Goal: Check status: Check status

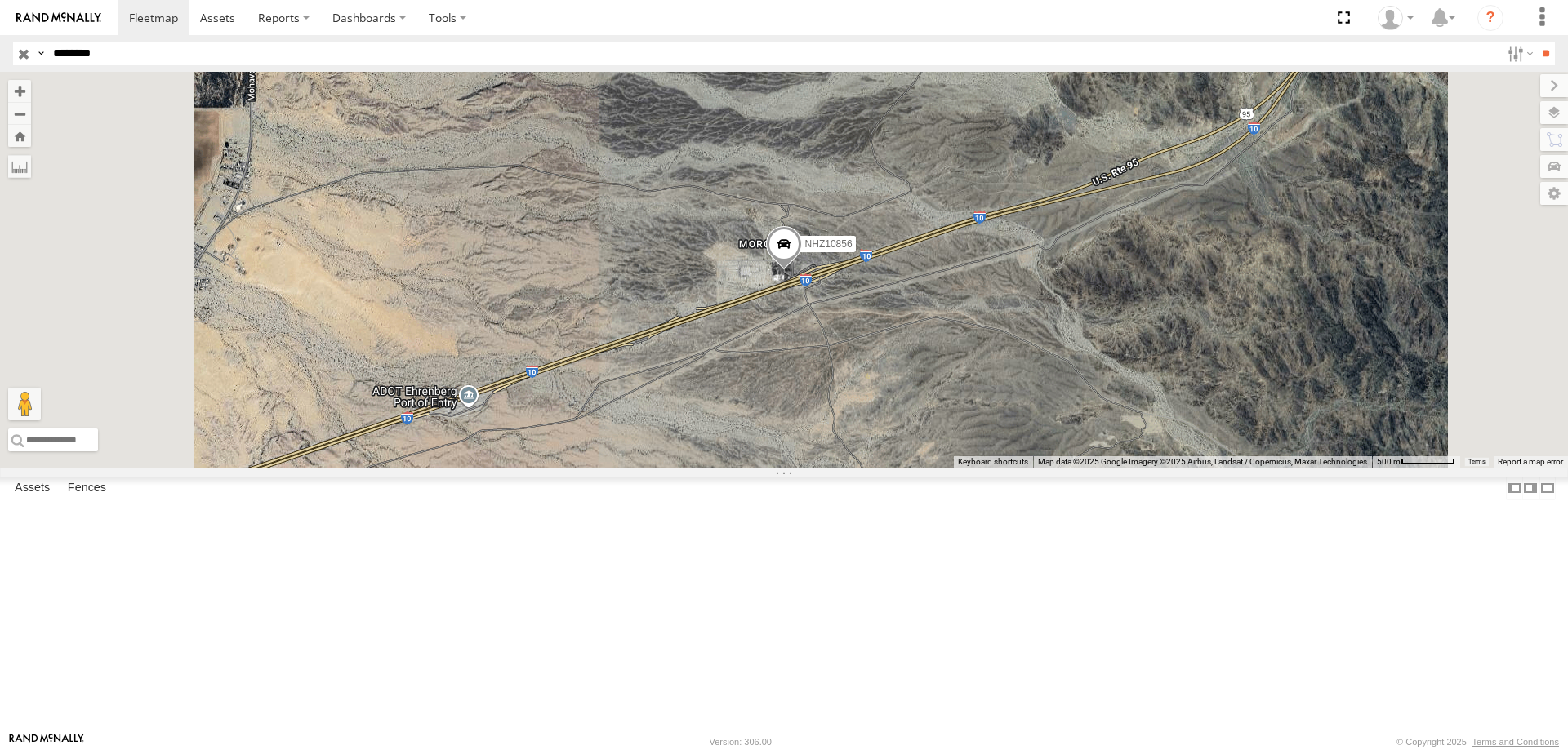
select select "**********"
drag, startPoint x: 0, startPoint y: 0, endPoint x: 85, endPoint y: 54, distance: 100.7
click at [85, 54] on input "********" at bounding box center [773, 53] width 1453 height 24
click at [1536, 42] on input "**" at bounding box center [1545, 53] width 19 height 24
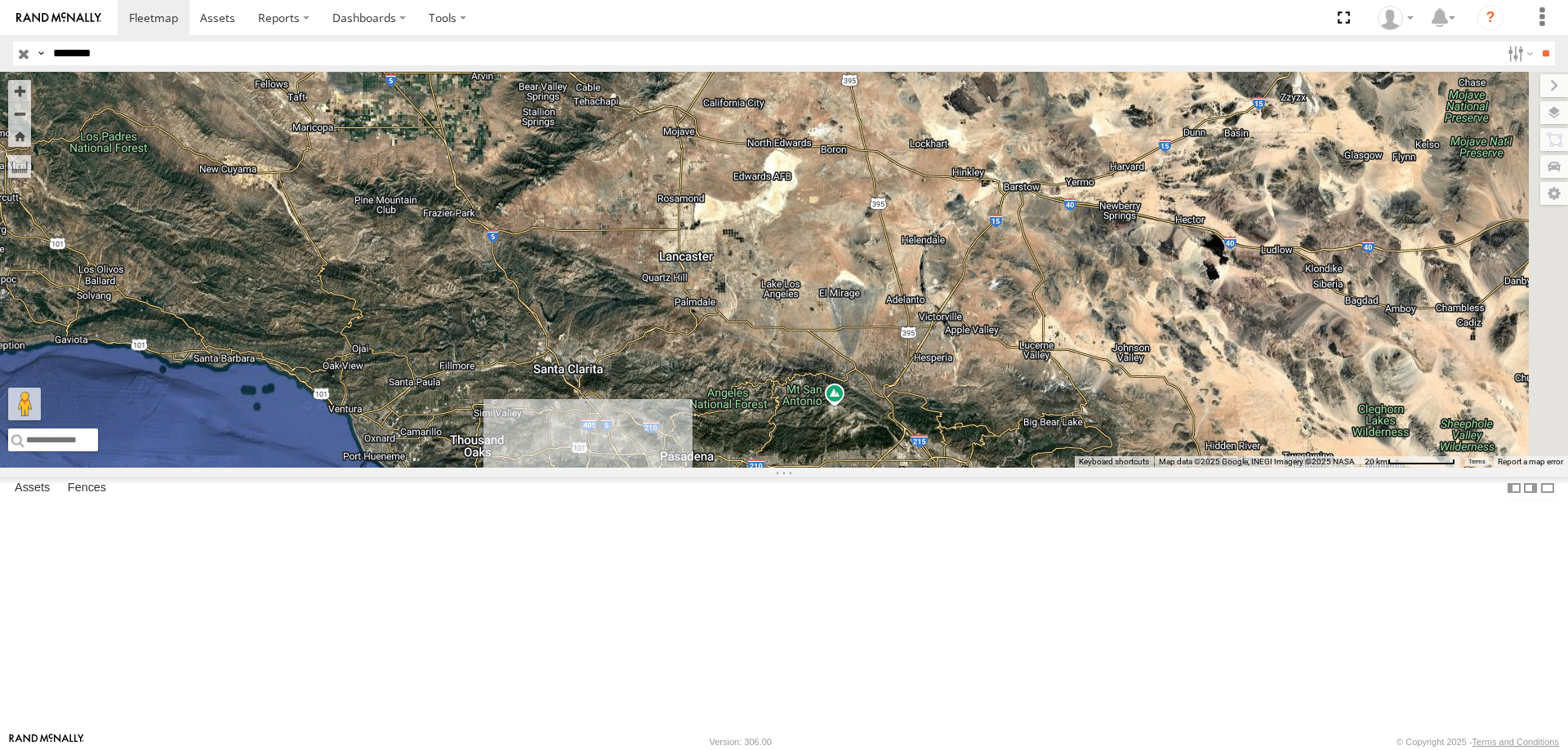
drag, startPoint x: 1127, startPoint y: 575, endPoint x: 751, endPoint y: 385, distance: 421.3
click at [751, 385] on div "NHZ15723" at bounding box center [784, 269] width 1568 height 396
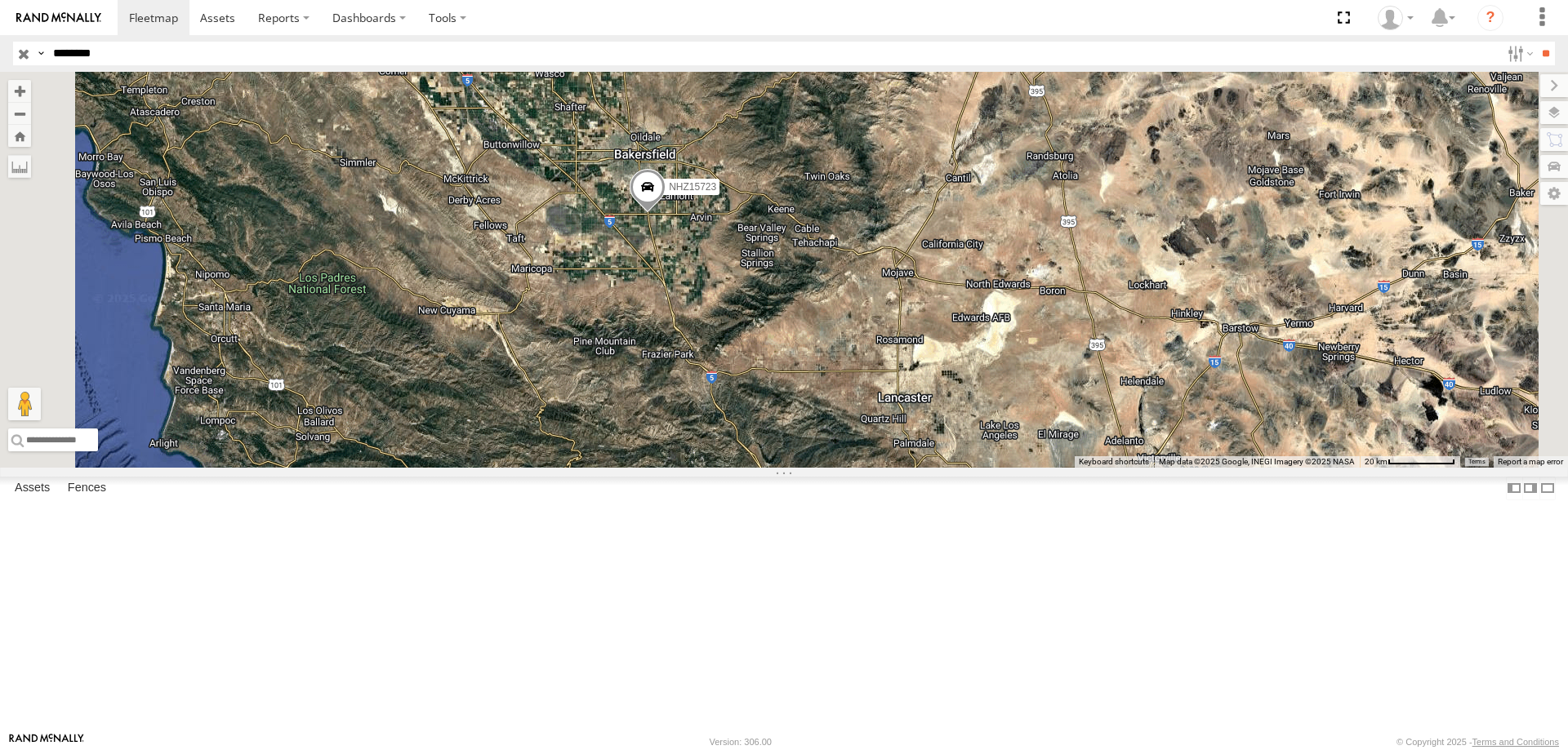
drag, startPoint x: 184, startPoint y: 61, endPoint x: -264, endPoint y: 41, distance: 448.4
click at [0, 41] on html at bounding box center [784, 375] width 1568 height 750
paste input "text"
click at [1536, 42] on input "**" at bounding box center [1545, 53] width 19 height 24
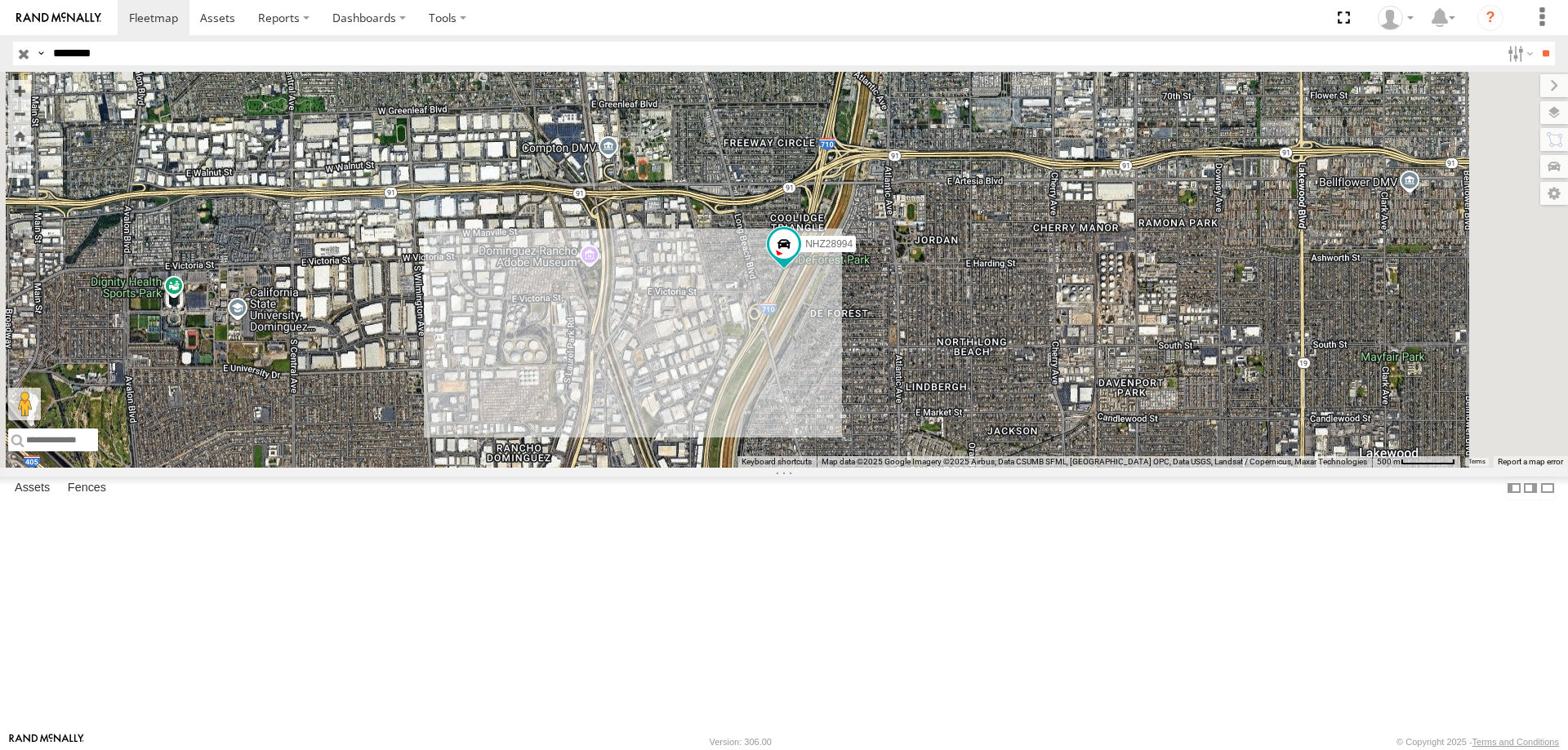
click at [0, 0] on div "NHZ28994 All Assets [GEOGRAPHIC_DATA] 33.86675 -118.197 Video" at bounding box center [0, 0] width 0 height 0
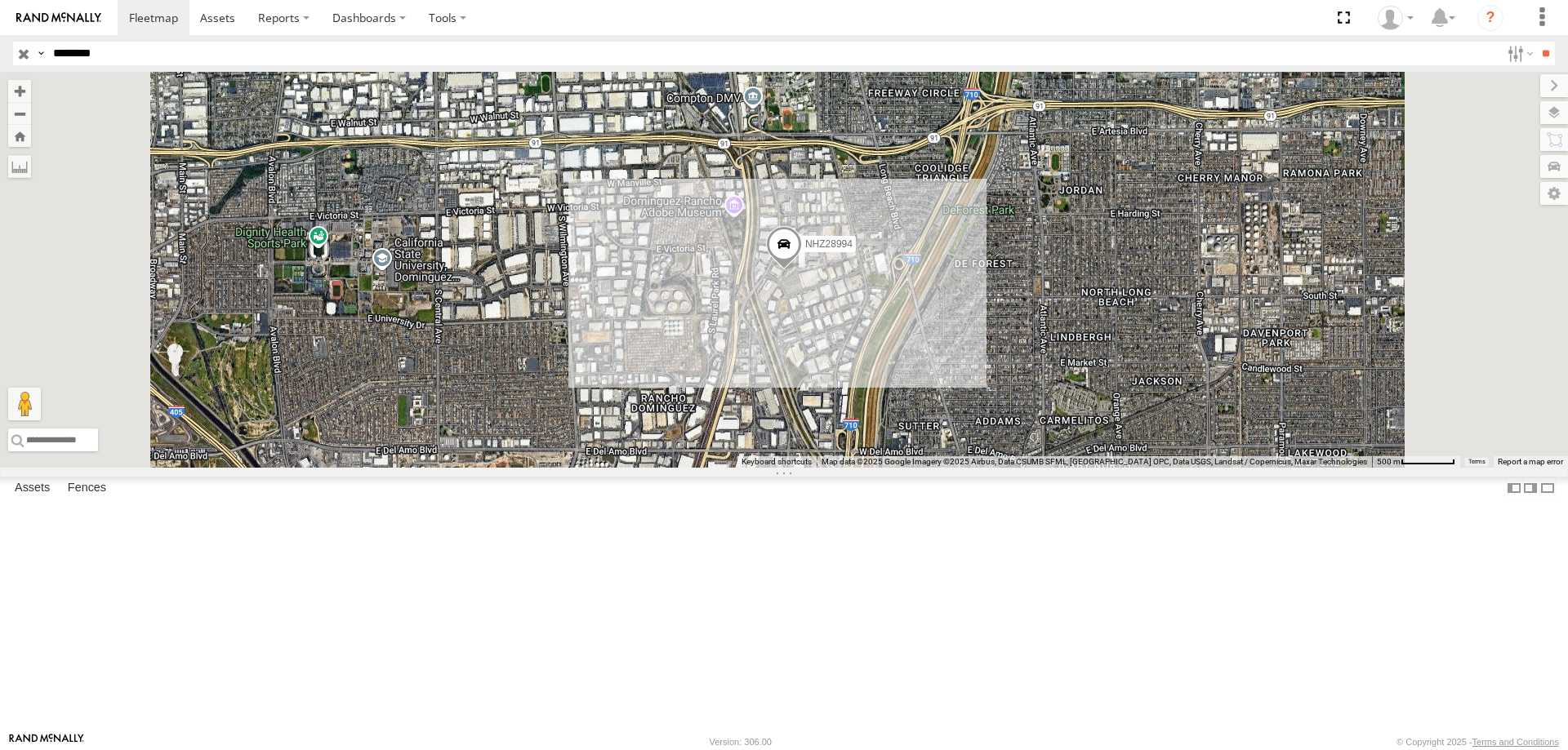
click at [133, 57] on input "********" at bounding box center [773, 53] width 1453 height 24
click at [1536, 42] on input "**" at bounding box center [1545, 53] width 19 height 24
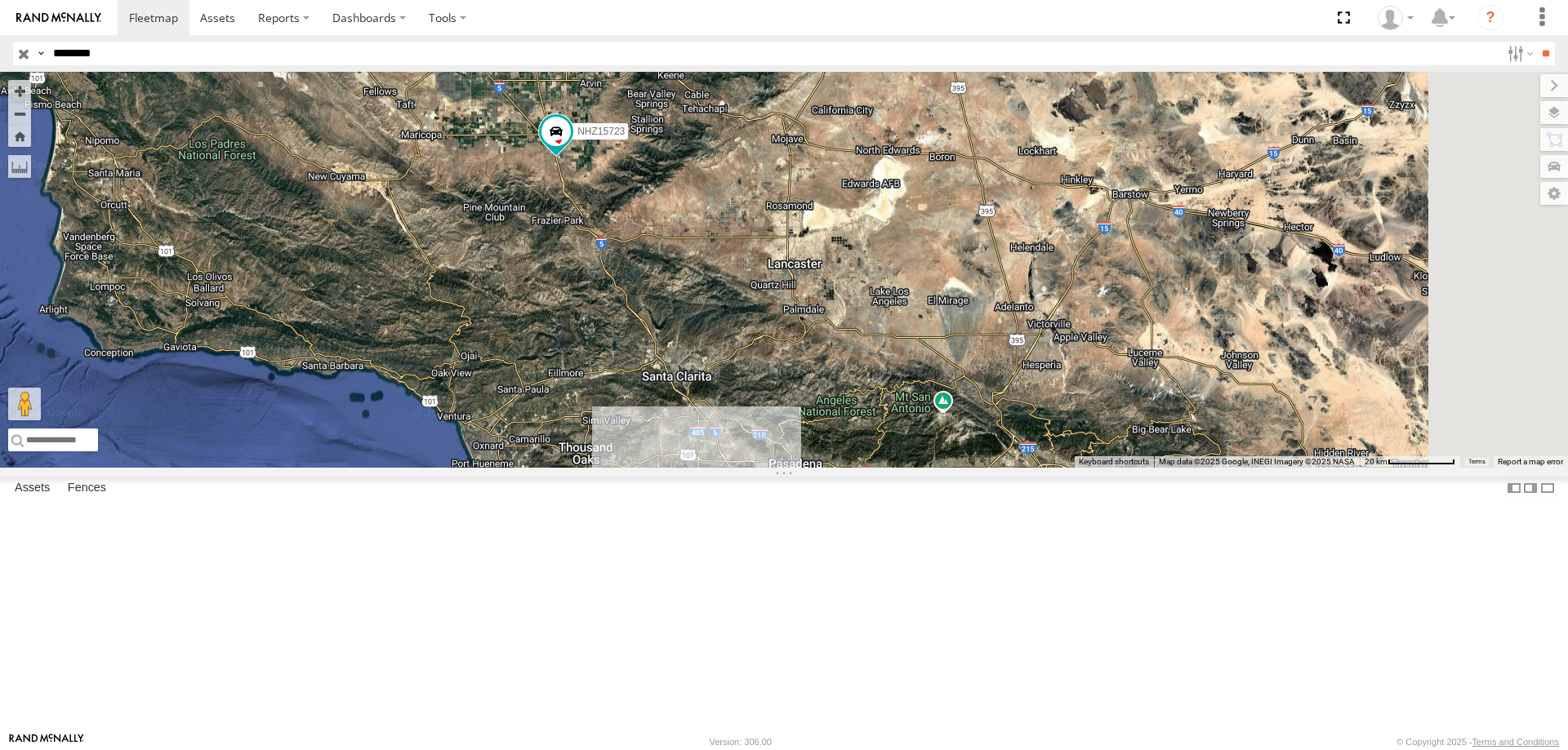
drag, startPoint x: 1031, startPoint y: 542, endPoint x: 825, endPoint y: 385, distance: 259.0
click at [825, 385] on div "NHZ15723" at bounding box center [784, 269] width 1568 height 396
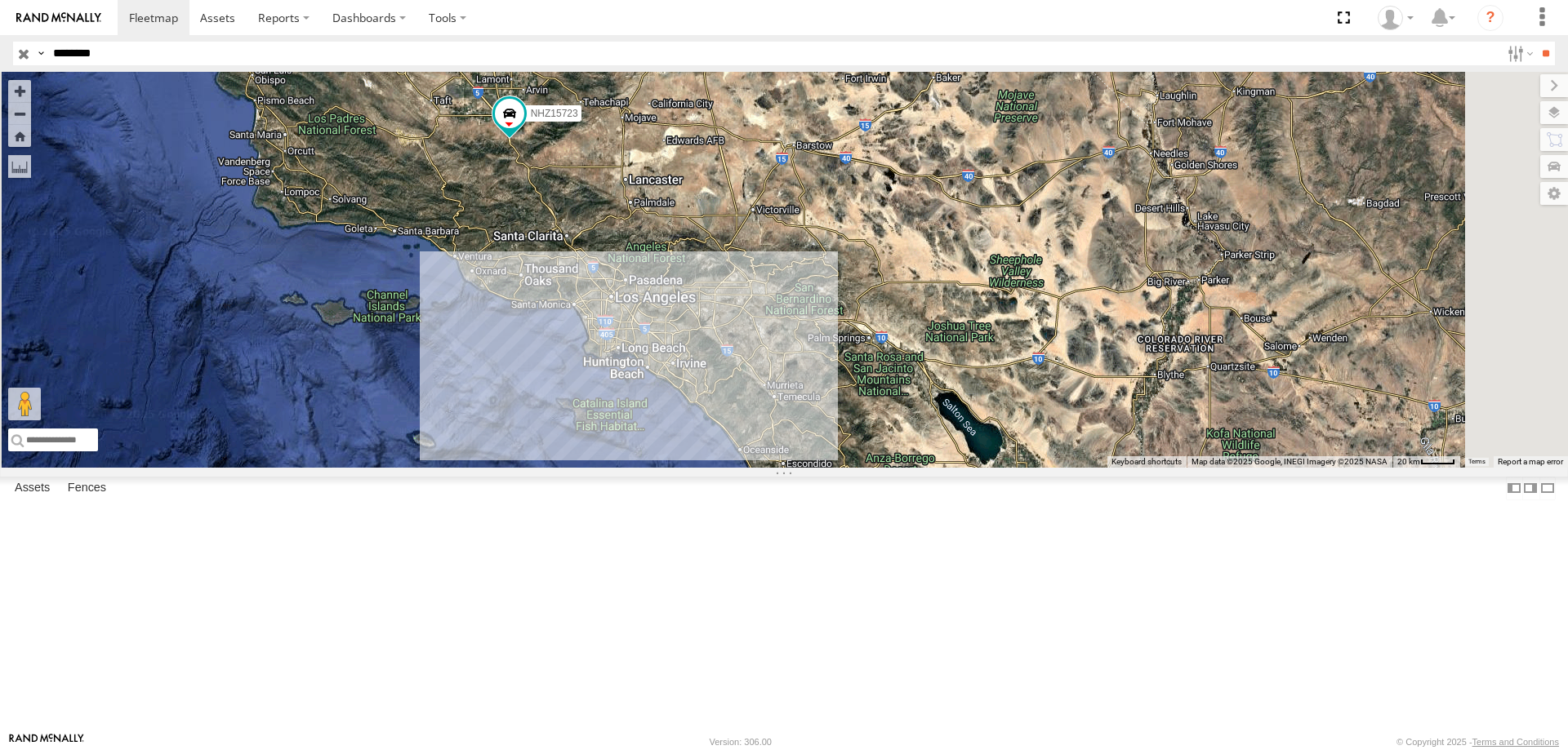
drag, startPoint x: 1004, startPoint y: 523, endPoint x: 861, endPoint y: 348, distance: 226.0
click at [861, 348] on div "NHZ15723" at bounding box center [784, 269] width 1568 height 396
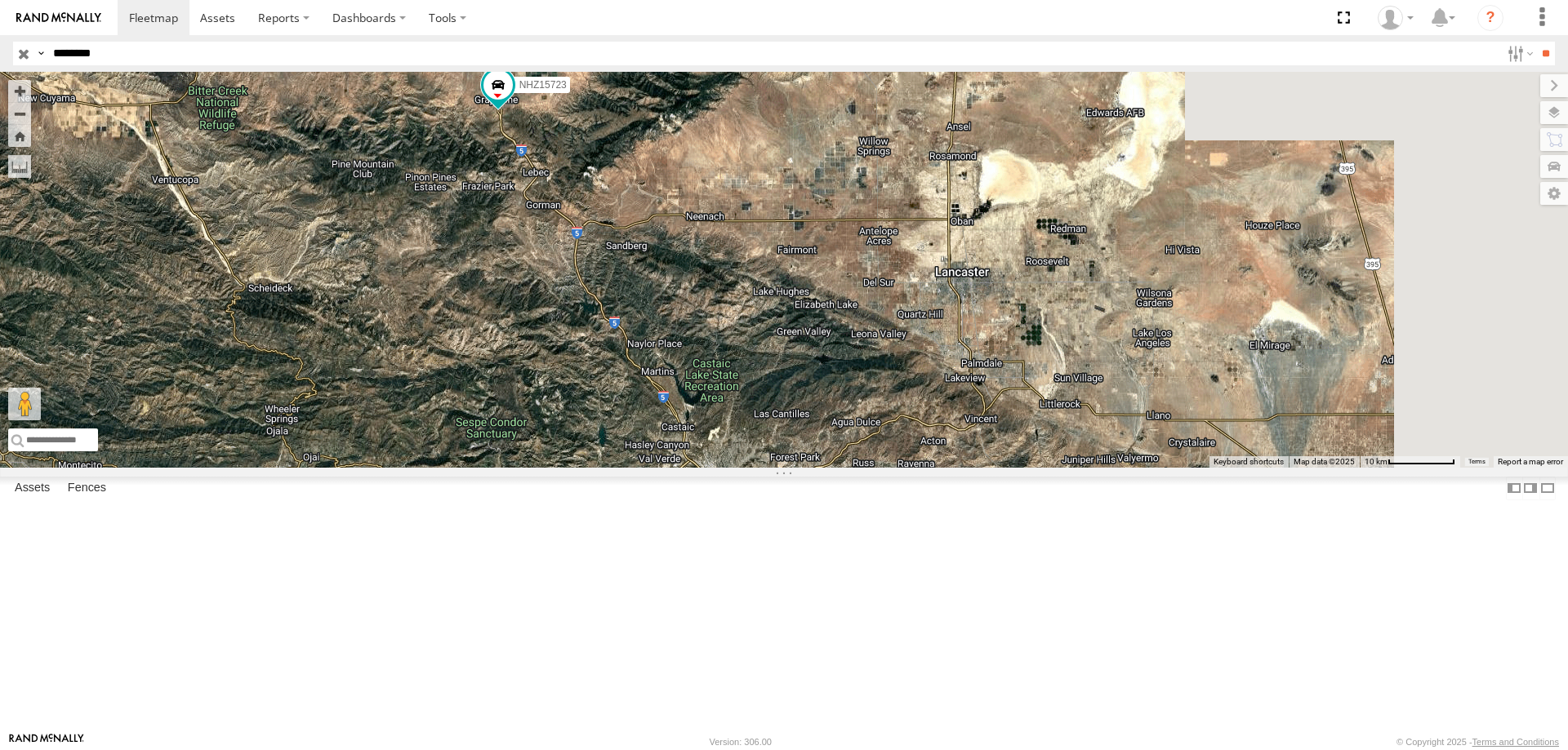
drag, startPoint x: 1310, startPoint y: 472, endPoint x: 750, endPoint y: 372, distance: 568.9
click at [761, 372] on div "NHZ15723" at bounding box center [784, 269] width 1568 height 396
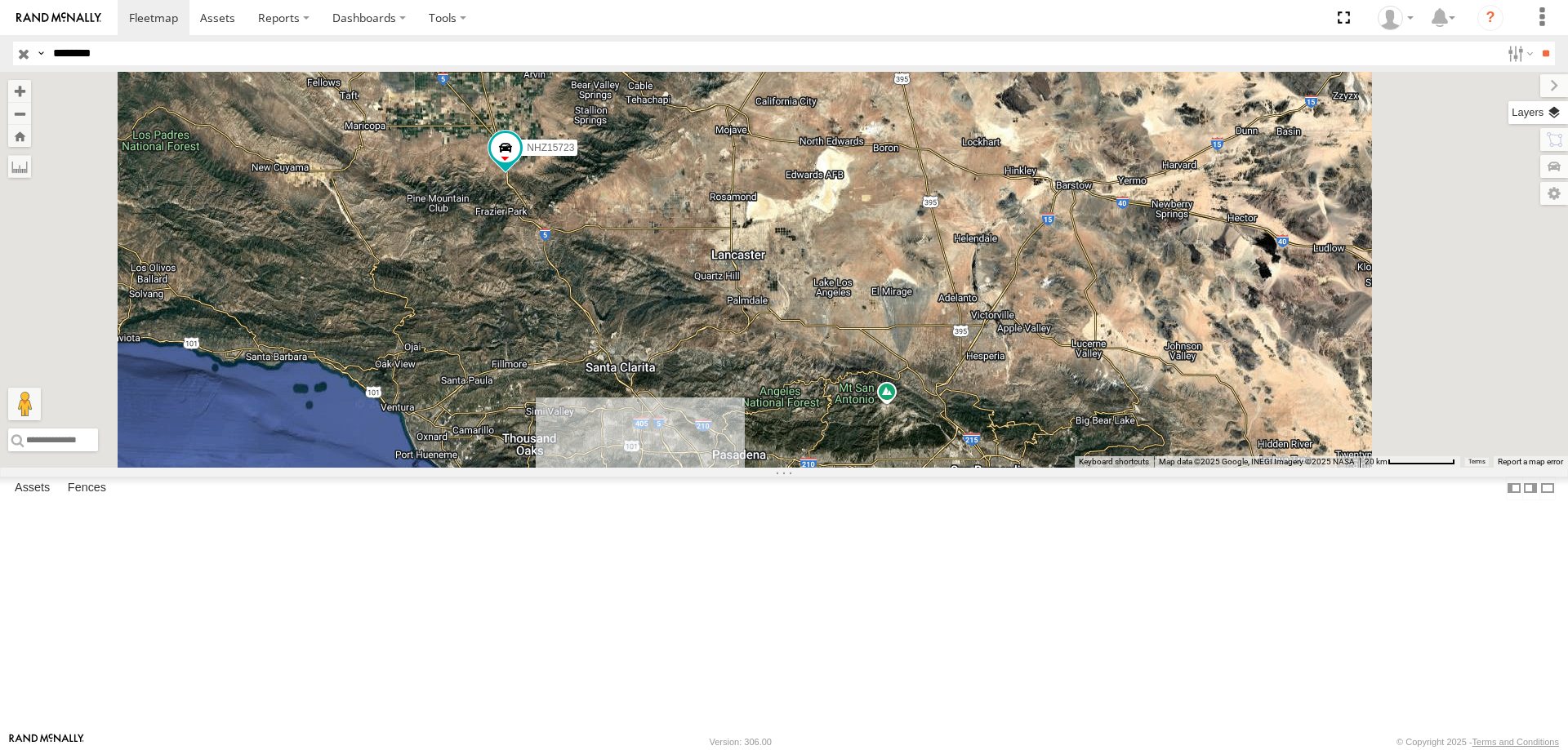
click at [1547, 112] on label at bounding box center [1537, 113] width 59 height 23
click at [0, 0] on span "Overlays" at bounding box center [0, 0] width 0 height 0
click at [0, 0] on span "Traffic" at bounding box center [0, 0] width 0 height 0
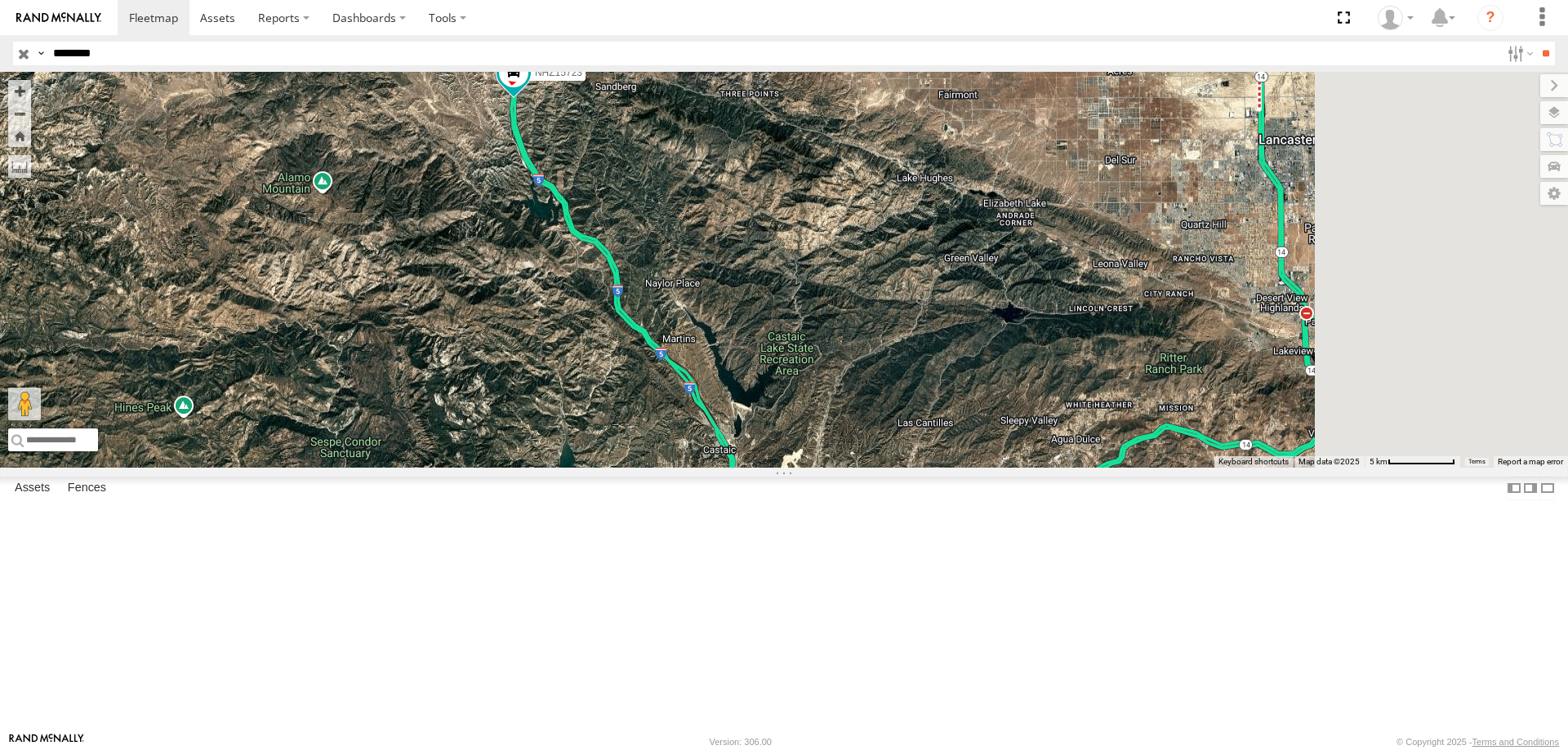
drag, startPoint x: 850, startPoint y: 355, endPoint x: 769, endPoint y: 282, distance: 109.0
click at [769, 282] on div "NHZ15723" at bounding box center [784, 269] width 1568 height 396
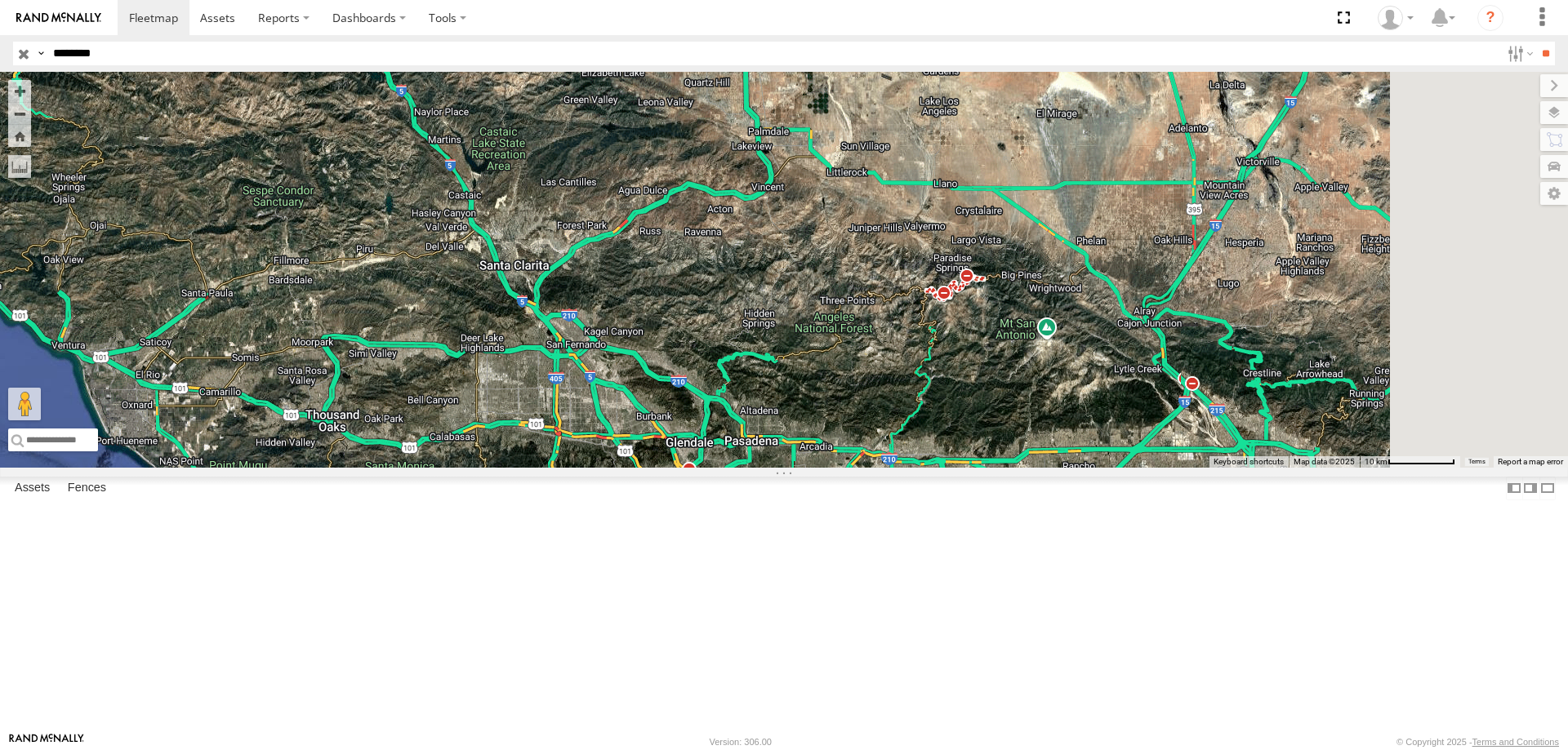
drag, startPoint x: 890, startPoint y: 437, endPoint x: 721, endPoint y: 312, distance: 210.2
click at [721, 312] on div "NHZ15723" at bounding box center [784, 269] width 1568 height 396
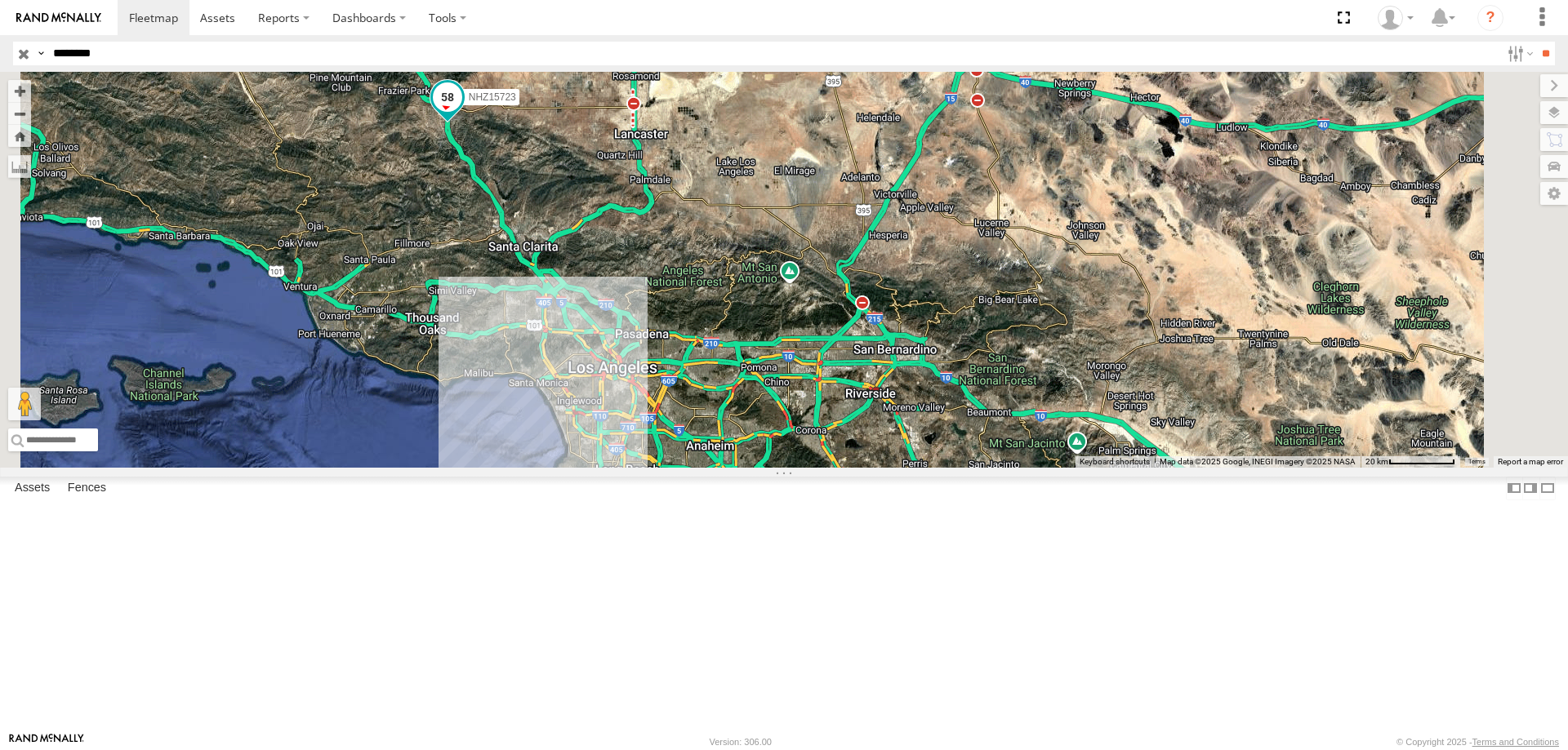
click at [516, 102] on span "NHZ15723" at bounding box center [493, 97] width 48 height 11
click at [596, 355] on div "NHZ15723 NHZ15723 34.73195 , -118.79864 South 58 12:43:12 [DATE]" at bounding box center [784, 269] width 1568 height 396
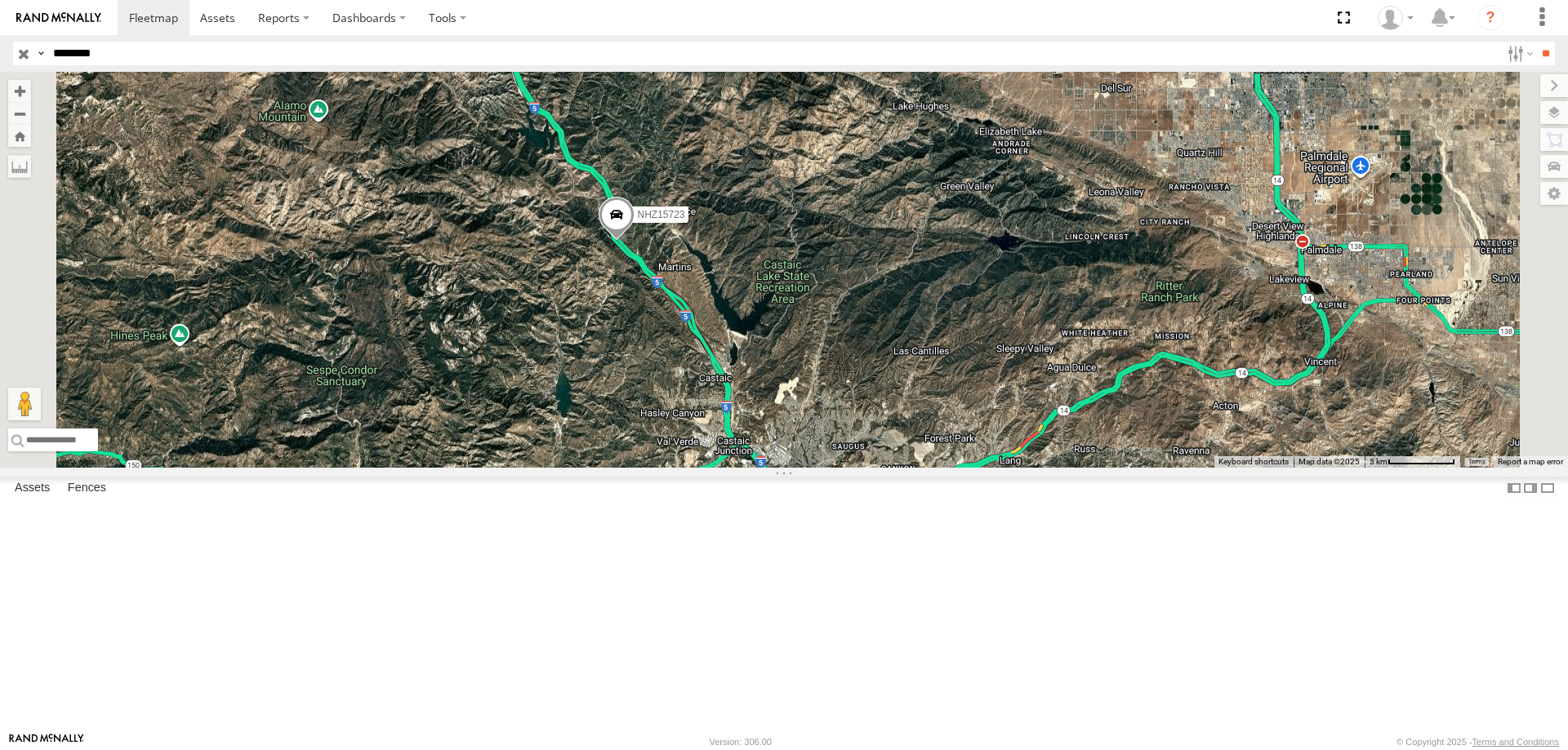
click at [686, 220] on span "NHZ15723" at bounding box center [662, 214] width 48 height 11
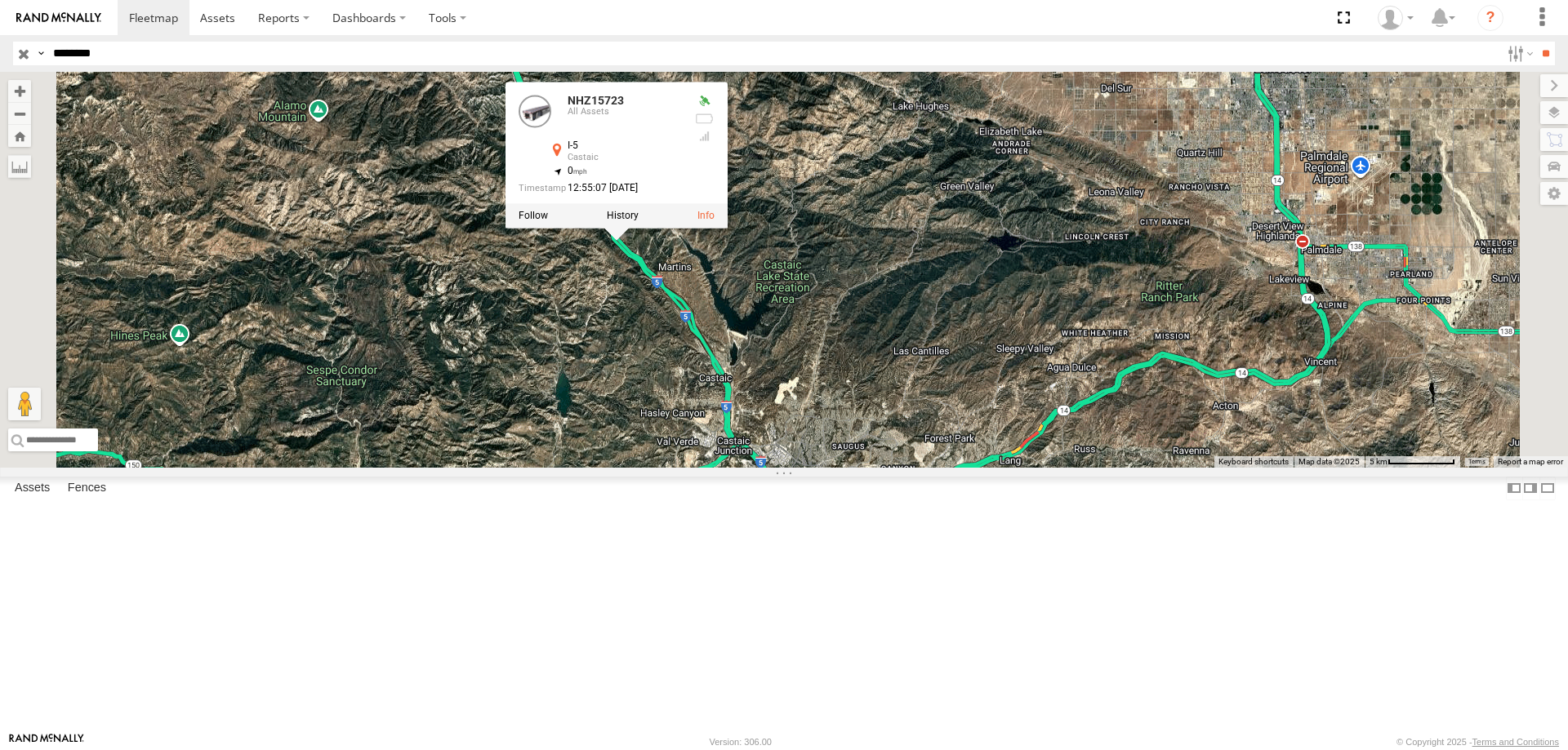
click at [822, 458] on div "NHZ15723 NHZ15723 All Assets I-5 Castaic 34.58428 , -118.70899 0 12:55:07 [DATE]" at bounding box center [784, 269] width 1568 height 396
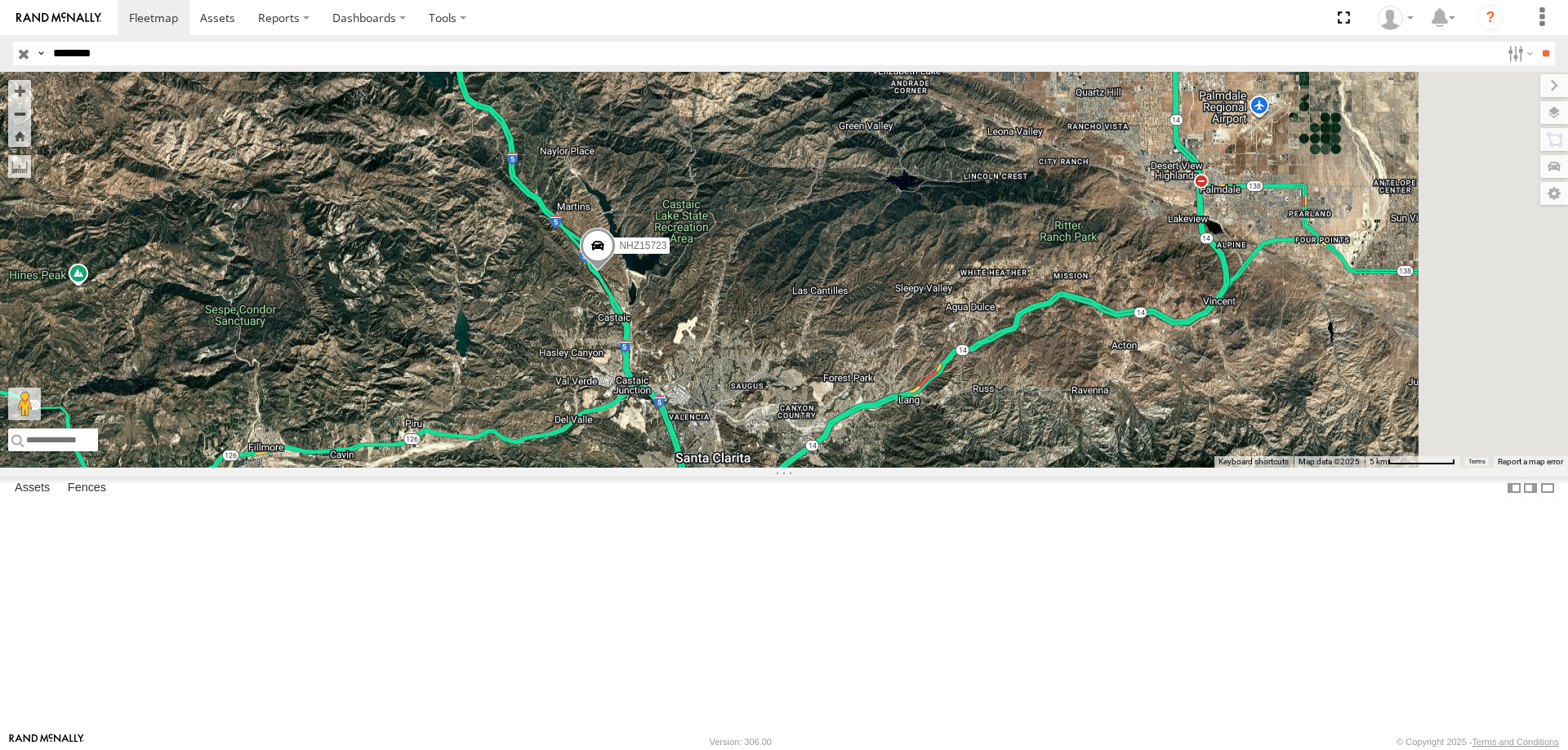
drag, startPoint x: 859, startPoint y: 463, endPoint x: 720, endPoint y: 330, distance: 192.4
click at [720, 330] on div "NHZ15723" at bounding box center [784, 269] width 1568 height 396
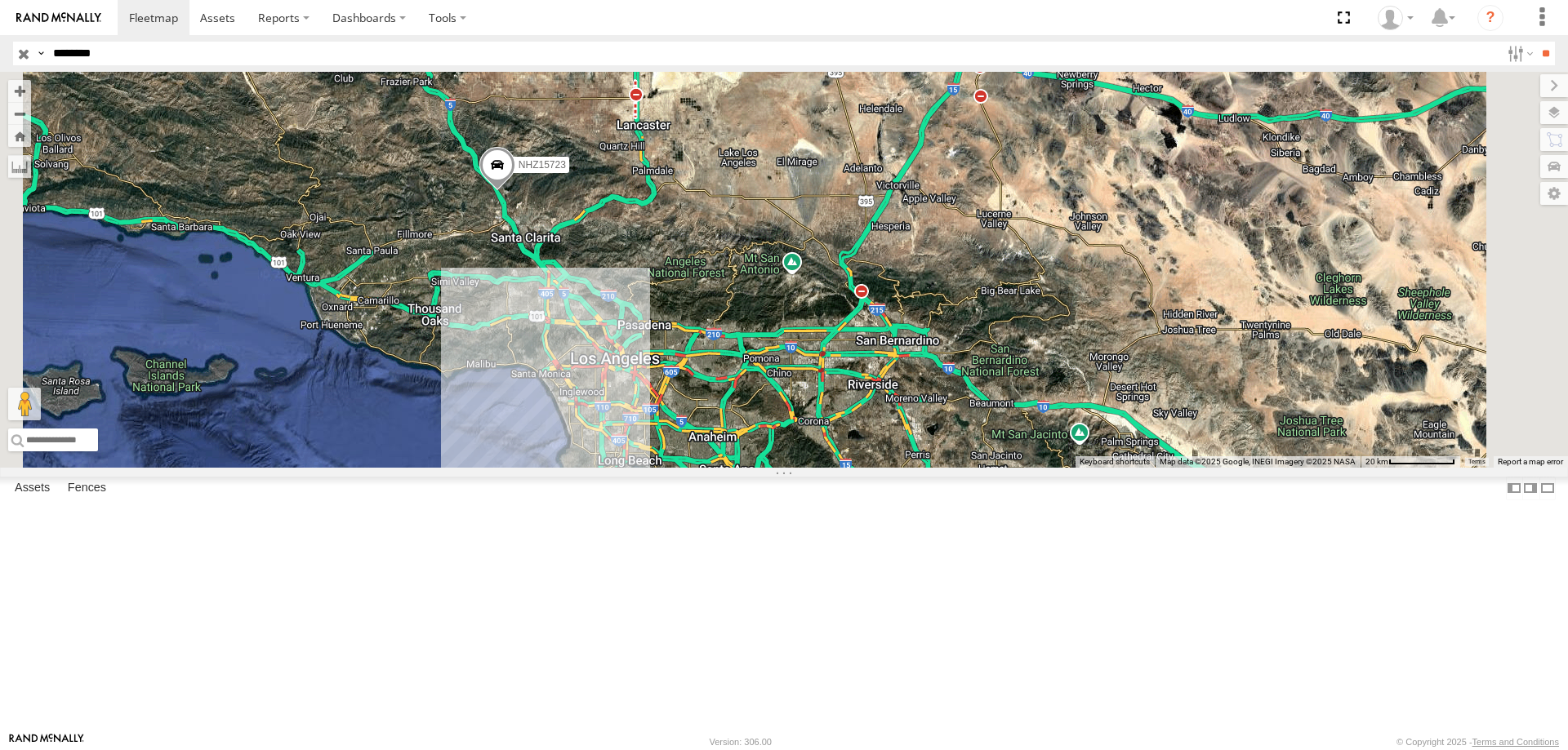
click at [566, 170] on span "NHZ15723" at bounding box center [542, 164] width 48 height 11
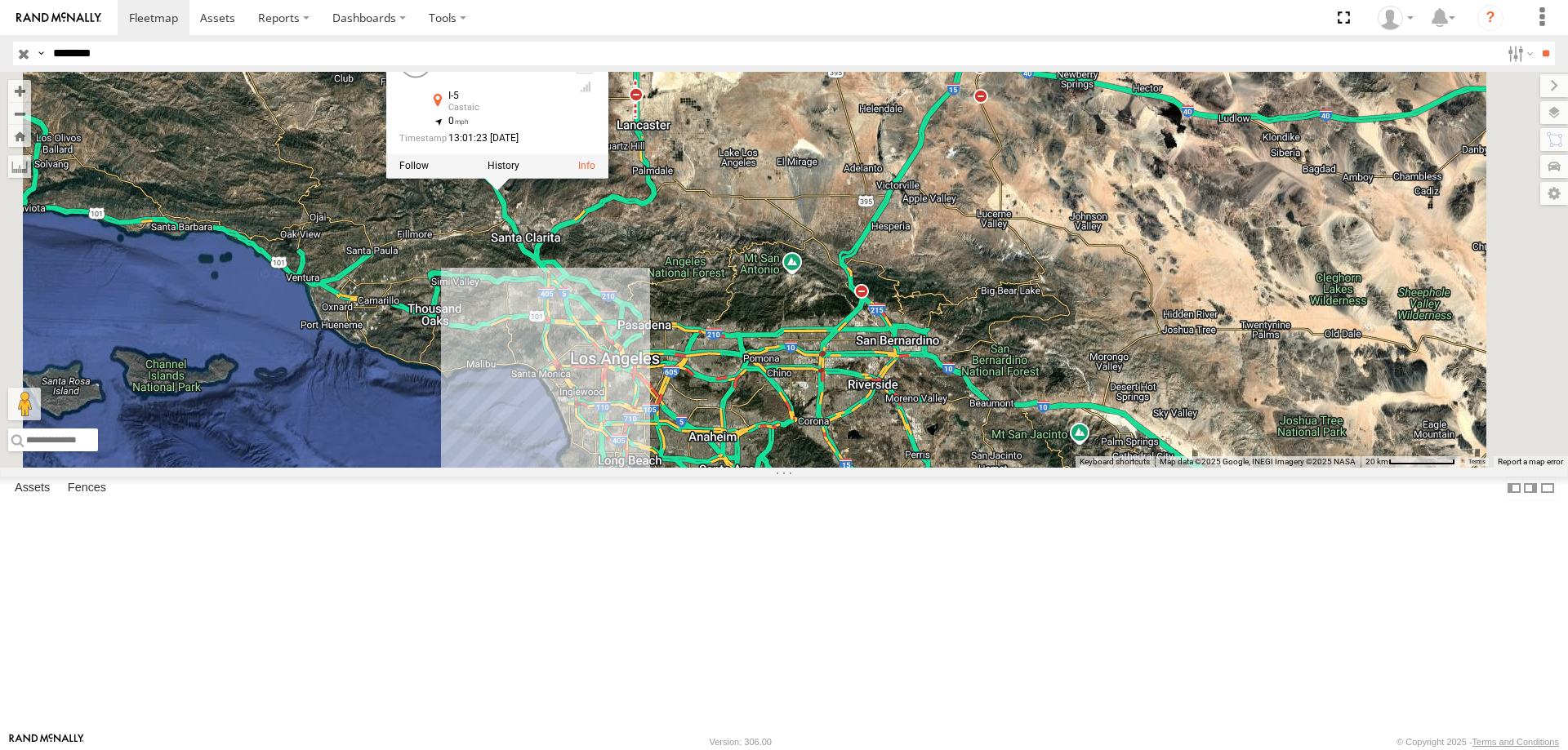
click at [558, 333] on div "NHZ15723 NHZ15723 All Assets I-5 Castaic 34.52055 , -118.63903 0 13:01:23 [DATE]" at bounding box center [784, 269] width 1568 height 396
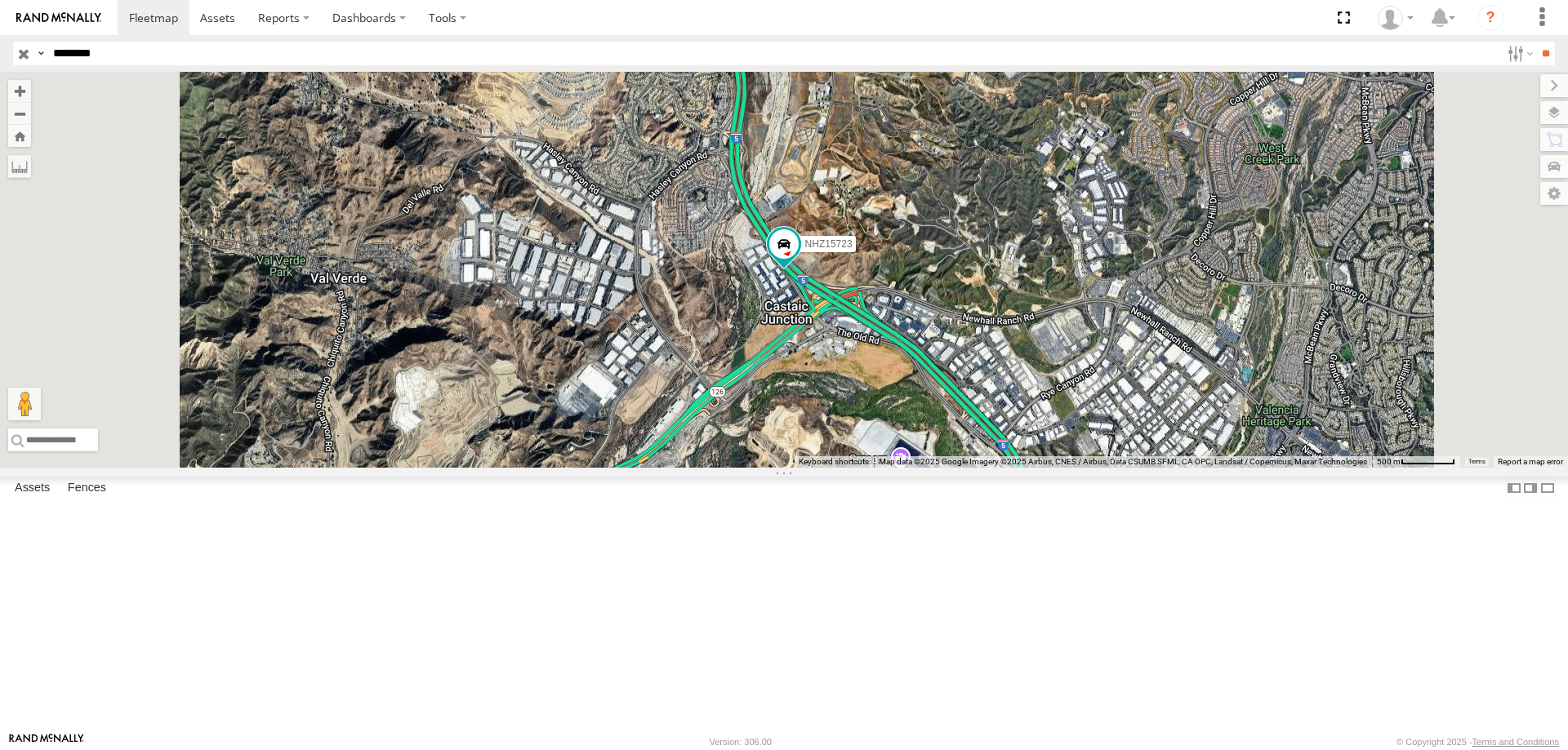
drag, startPoint x: 145, startPoint y: 57, endPoint x: -178, endPoint y: 55, distance: 323.0
click at [0, 55] on html at bounding box center [784, 375] width 1568 height 750
click at [1536, 42] on input "**" at bounding box center [1545, 53] width 19 height 24
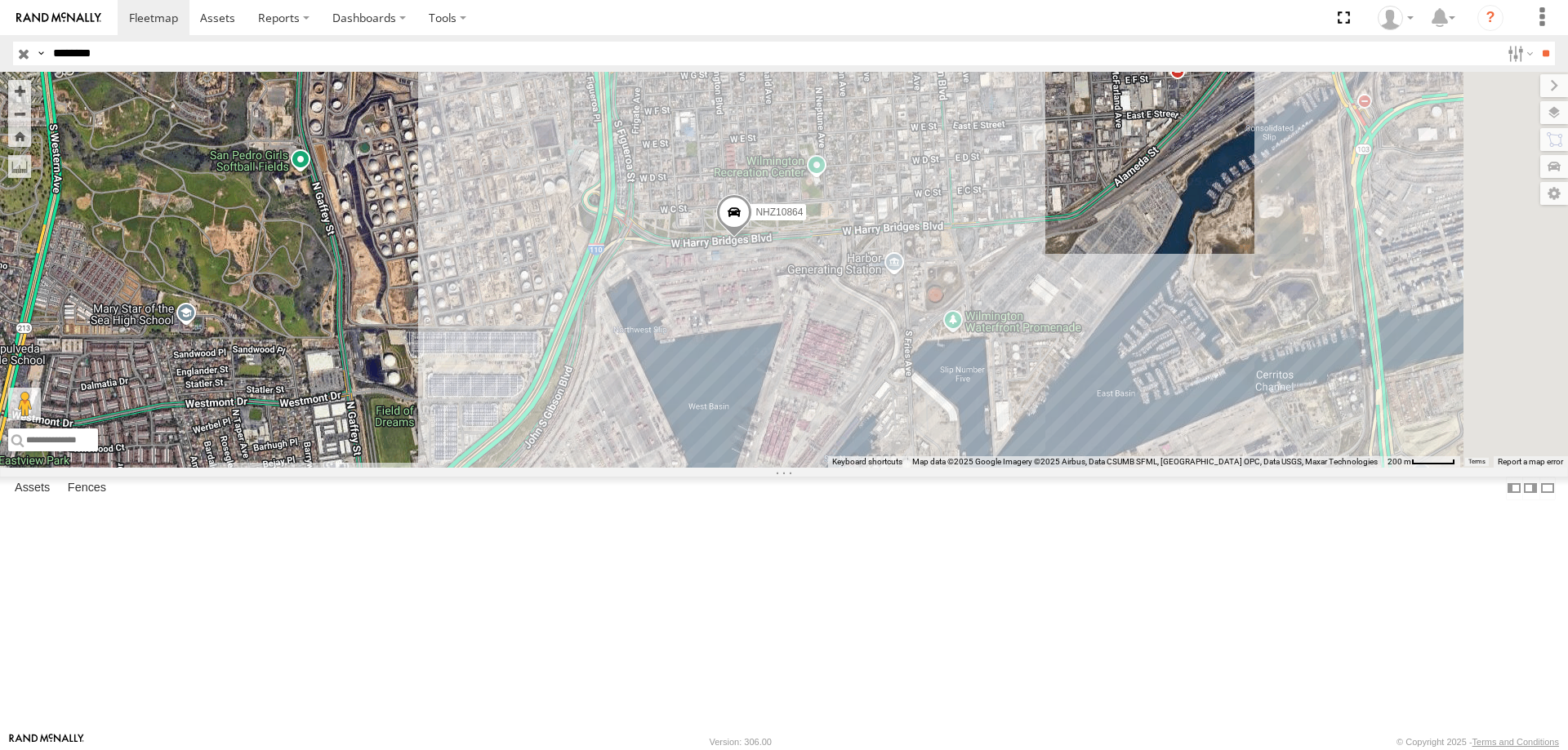
drag, startPoint x: 122, startPoint y: 51, endPoint x: -251, endPoint y: 49, distance: 373.0
click at [0, 49] on html at bounding box center [784, 375] width 1568 height 750
type input "********"
click at [1536, 42] on input "**" at bounding box center [1545, 53] width 19 height 24
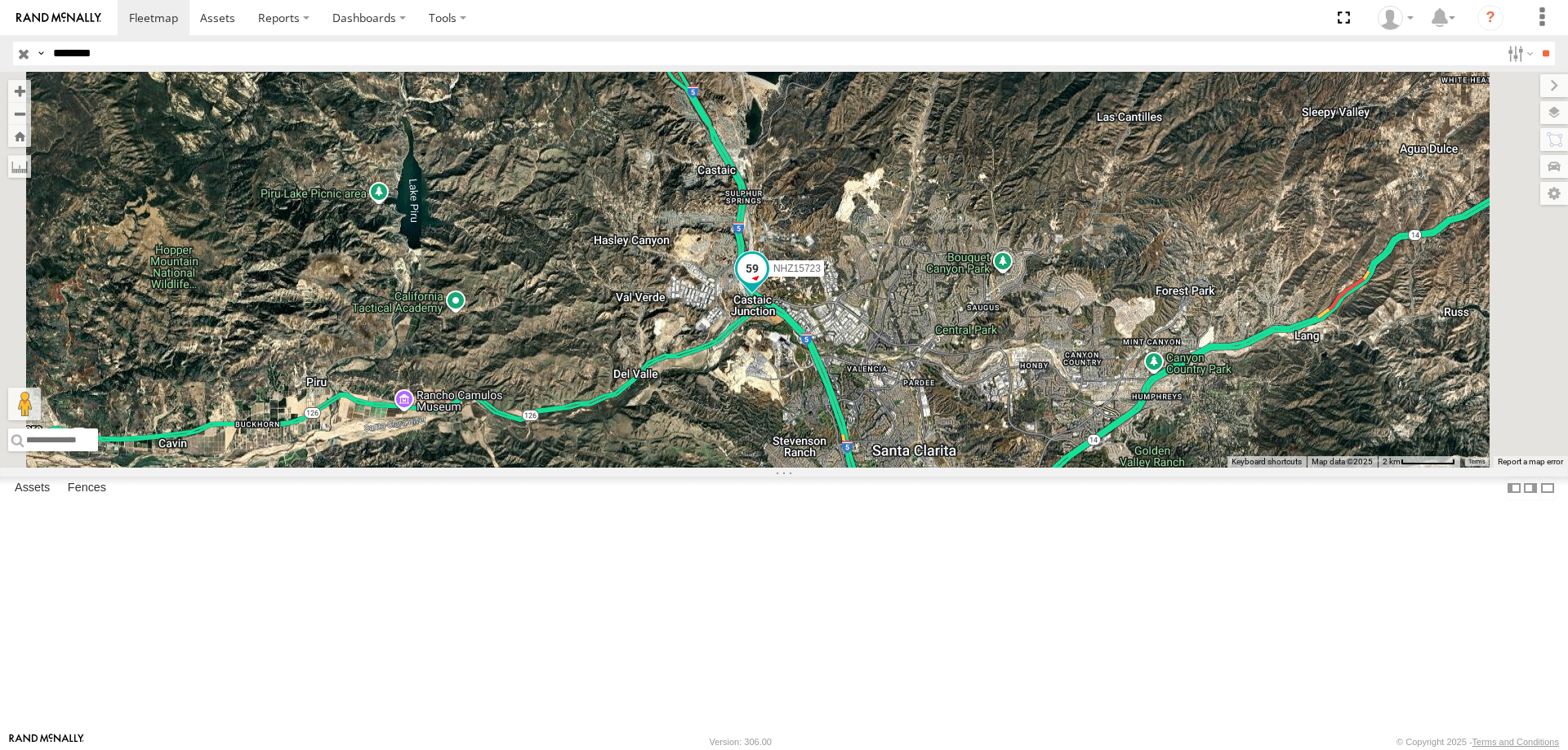
click at [821, 275] on span "NHZ15723" at bounding box center [797, 269] width 48 height 11
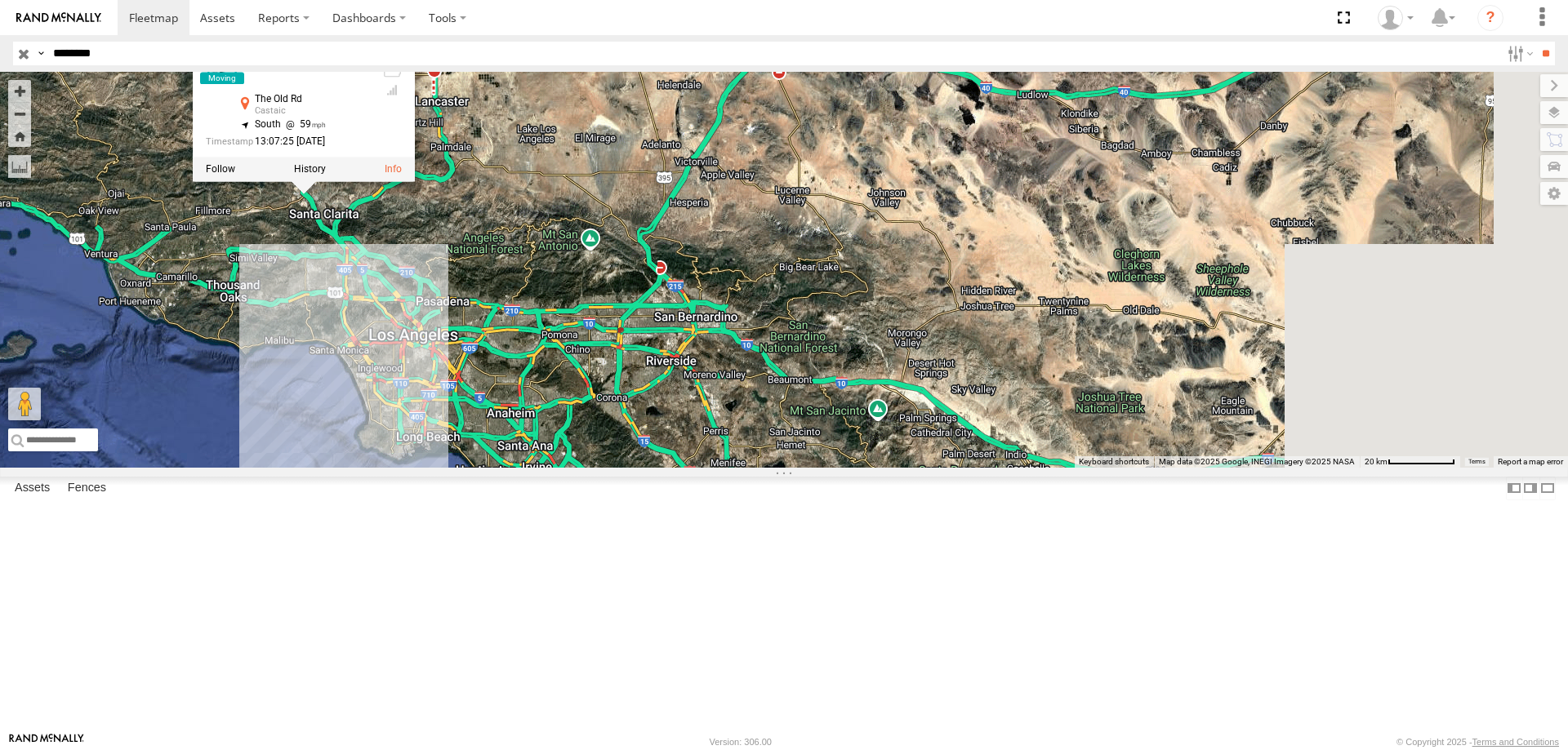
drag, startPoint x: 1102, startPoint y: 624, endPoint x: 625, endPoint y: 435, distance: 513.1
click at [625, 435] on div "NHZ15723 NHZ15723 All Assets The Old Rd Castaic 34.44573 , -118.61084 South 59 …" at bounding box center [784, 269] width 1568 height 396
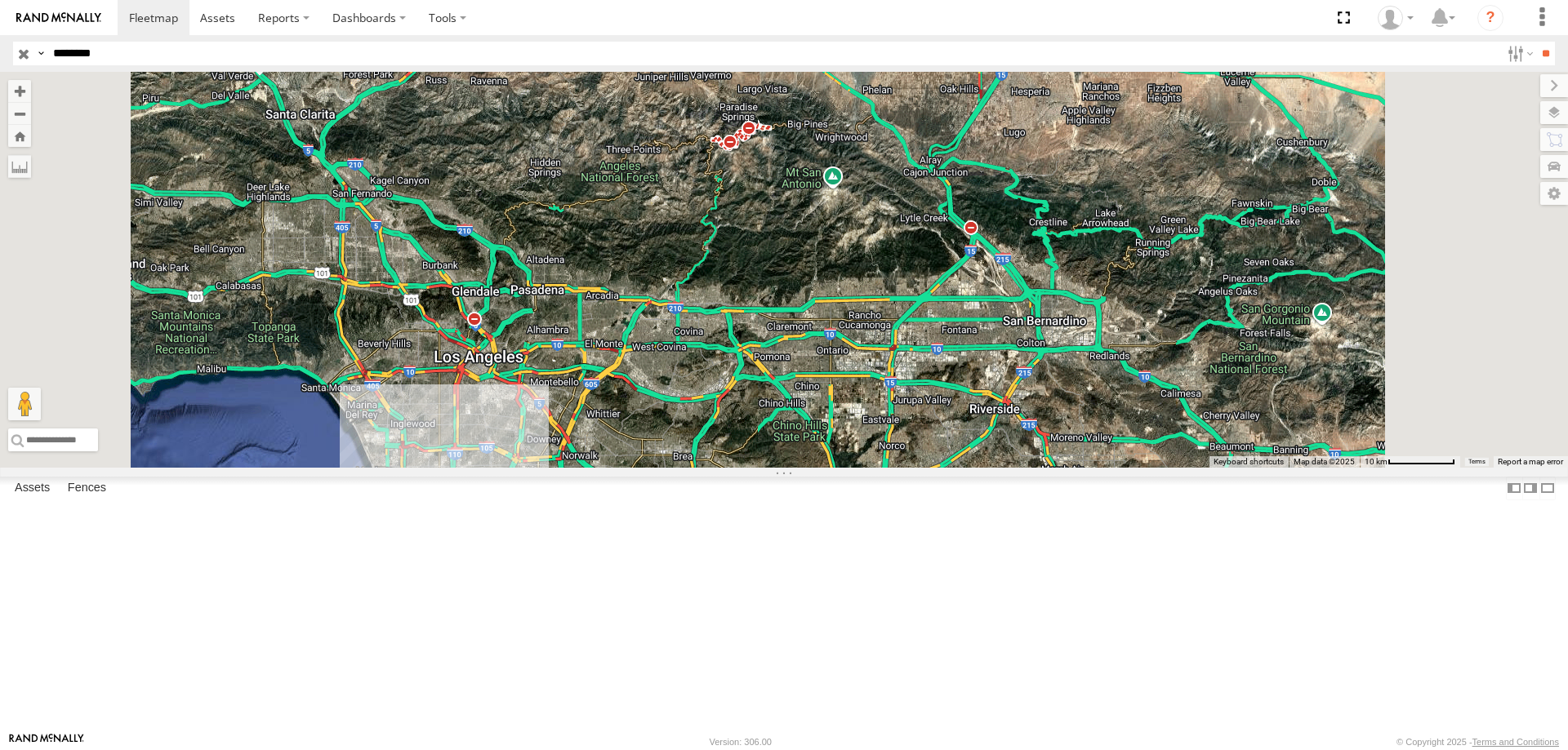
click at [595, 442] on div "NHZ15723 NHZ15723 All Assets The Old Rd Castaic 34.44573 , -118.61084 South 59 …" at bounding box center [784, 269] width 1568 height 396
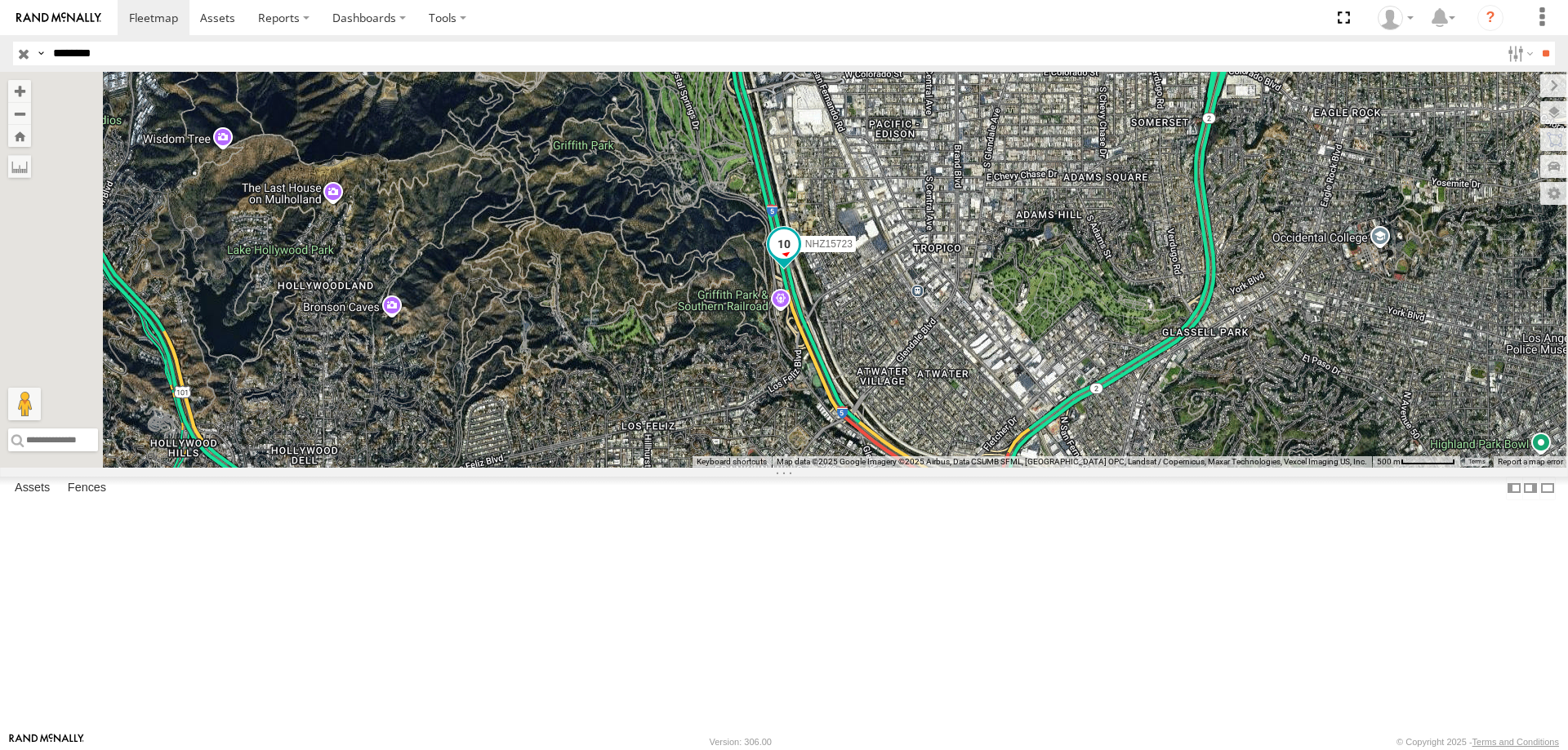
click at [852, 250] on span "NHZ15723" at bounding box center [829, 244] width 48 height 11
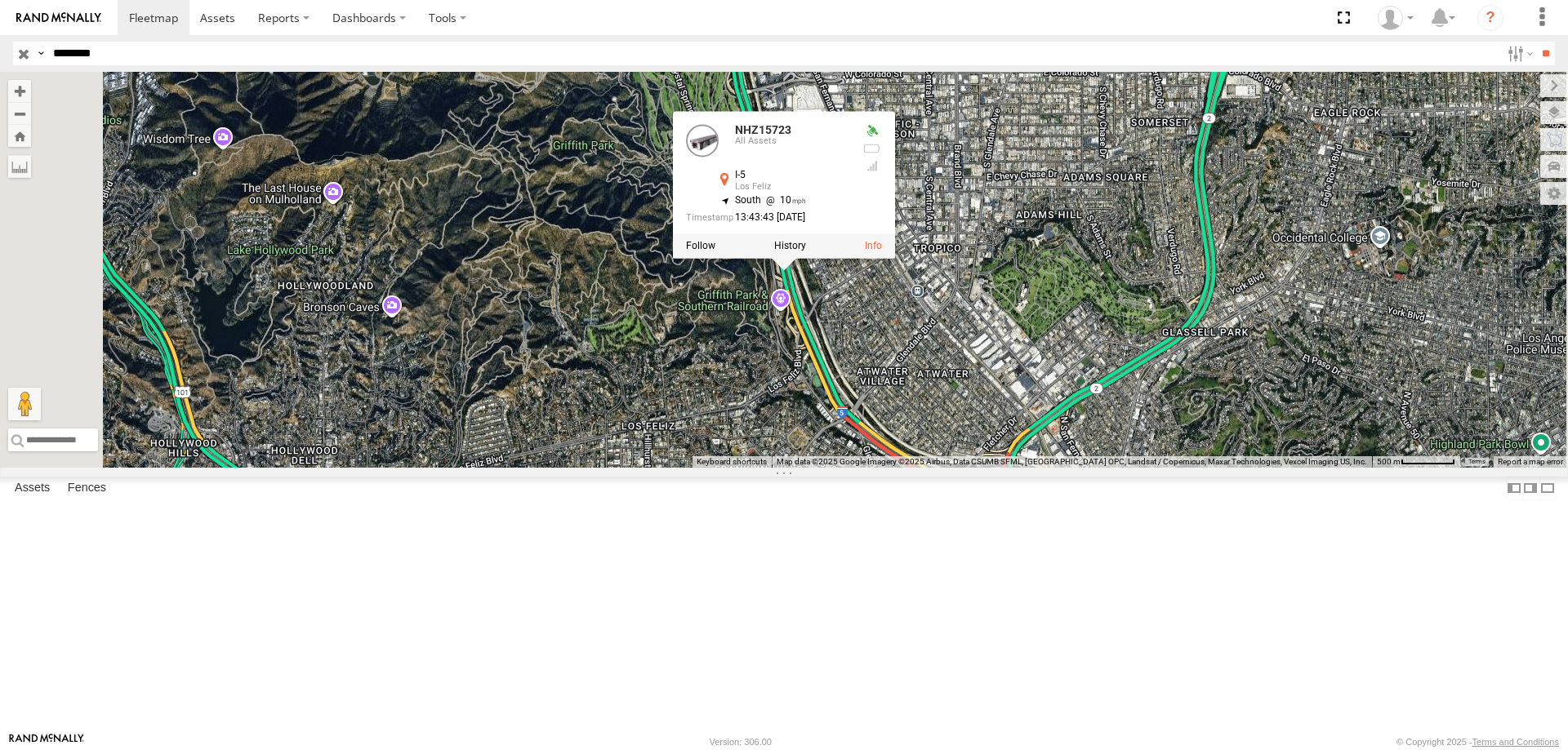
click at [1078, 468] on div "NHZ15723 NHZ15723 All Assets I-5 Los Feliz 34.12545 , -118.27316 South 10 13:43…" at bounding box center [784, 269] width 1568 height 396
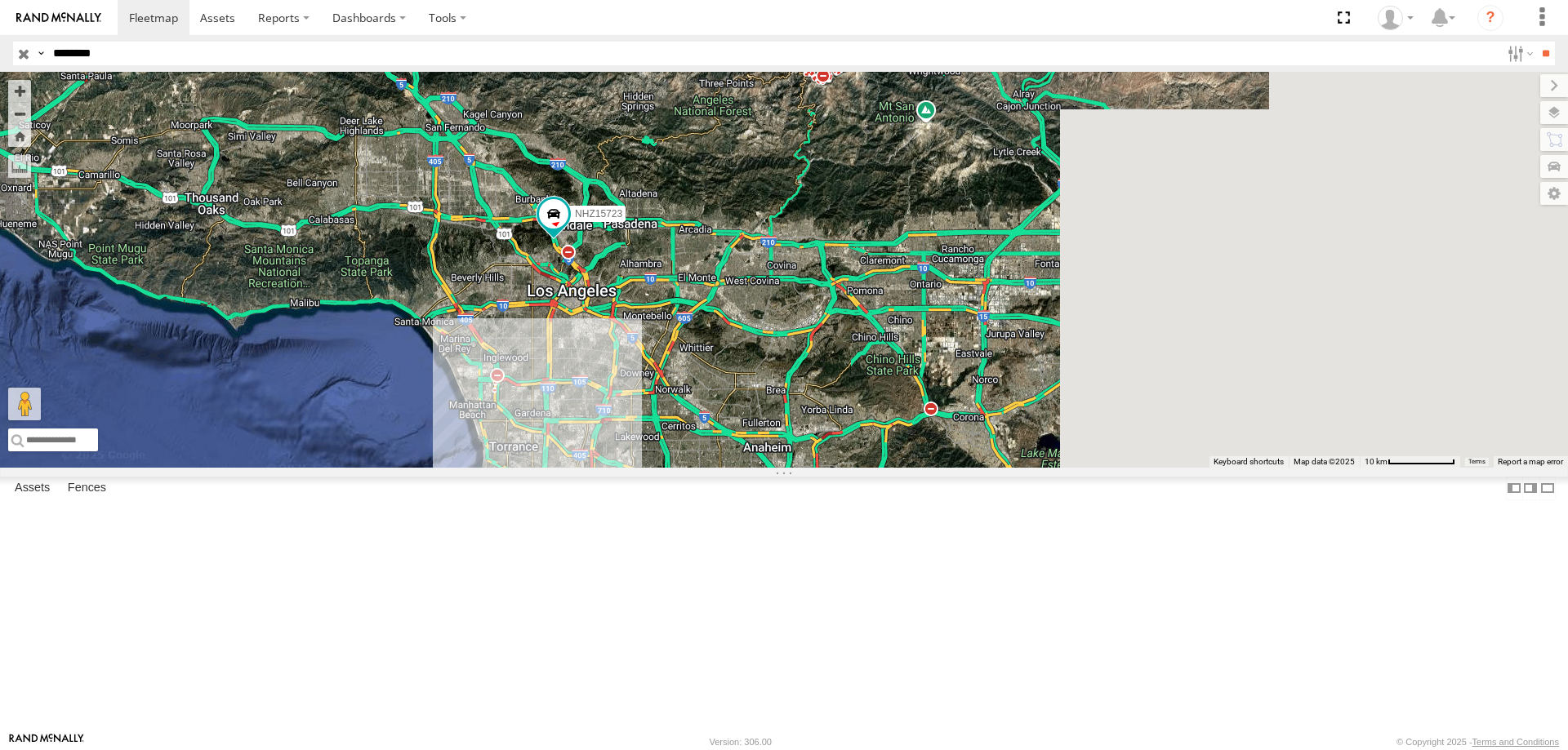
drag, startPoint x: 1138, startPoint y: 580, endPoint x: 822, endPoint y: 481, distance: 331.1
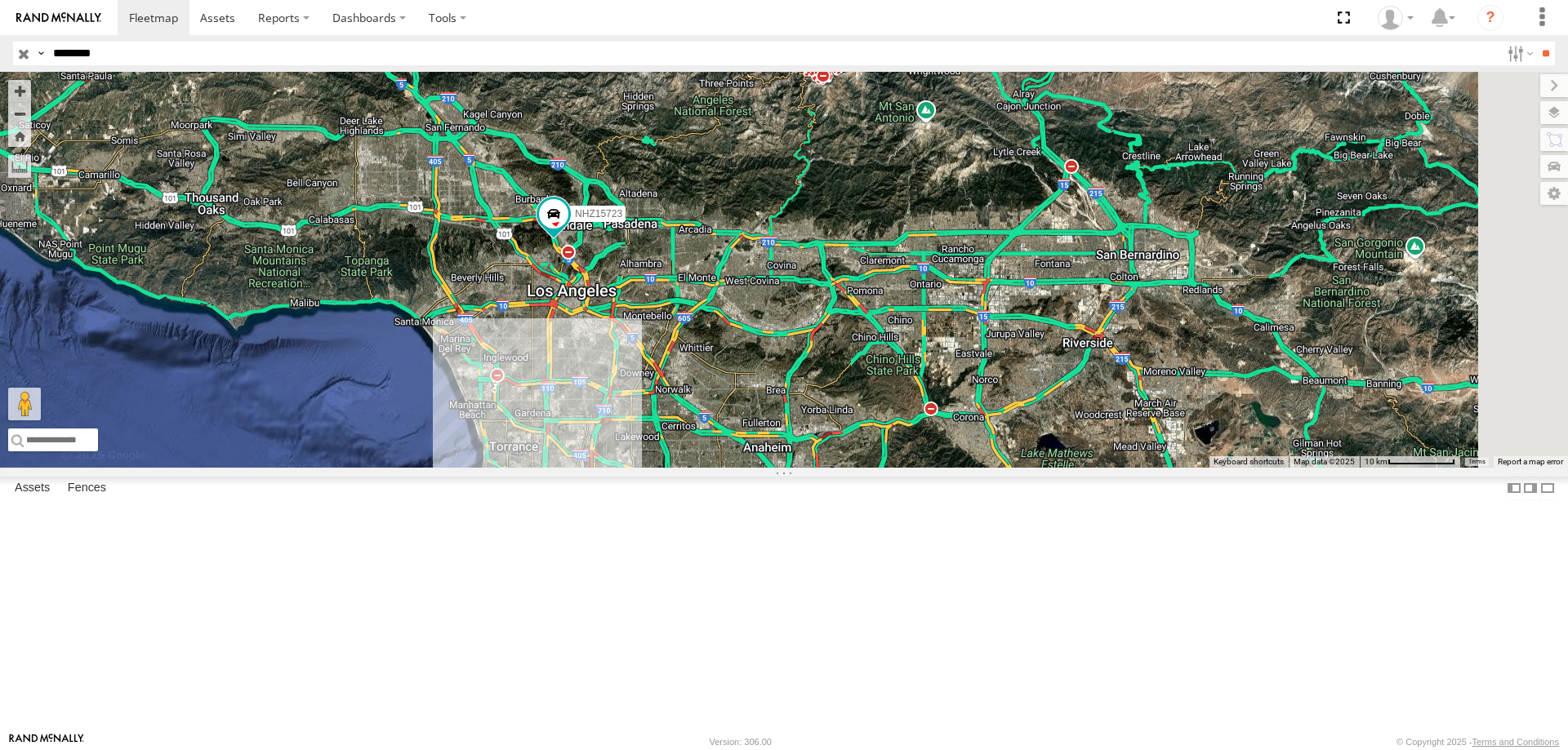
click at [822, 468] on div "NHZ15723" at bounding box center [784, 269] width 1568 height 396
